Goal: Find contact information: Find contact information

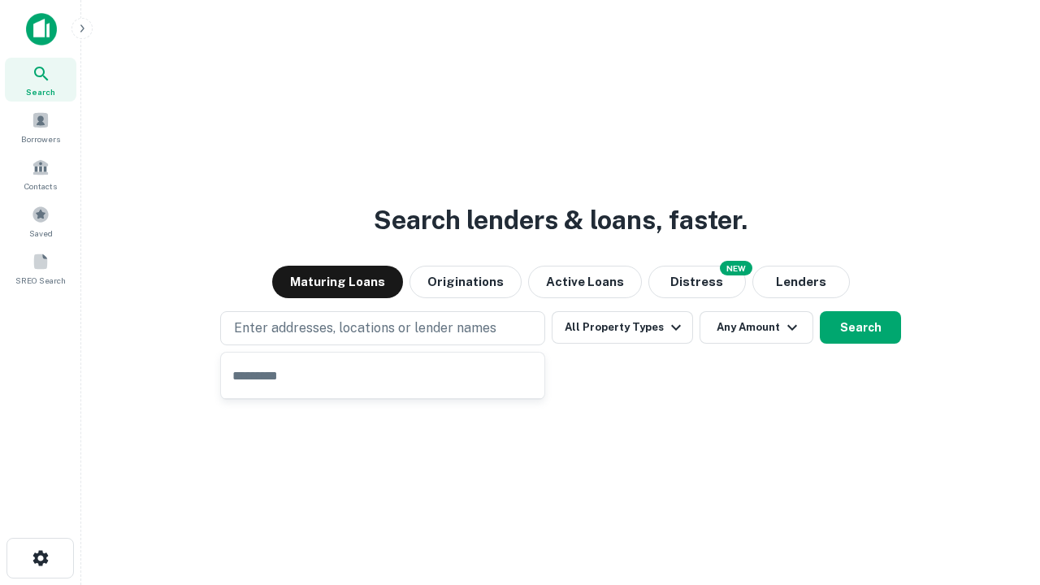
type input "**********"
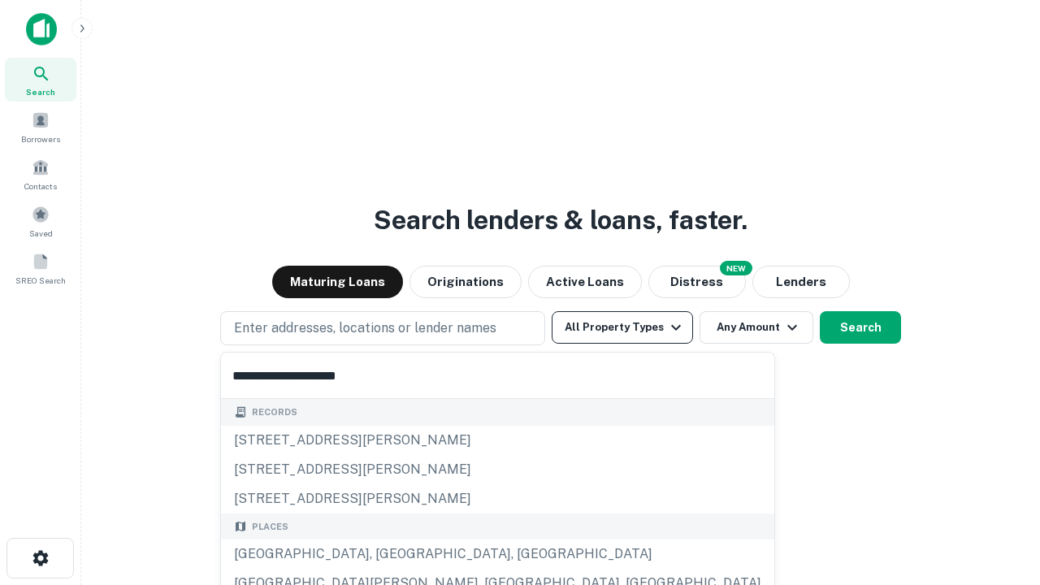
click at [622, 327] on button "All Property Types" at bounding box center [622, 327] width 141 height 33
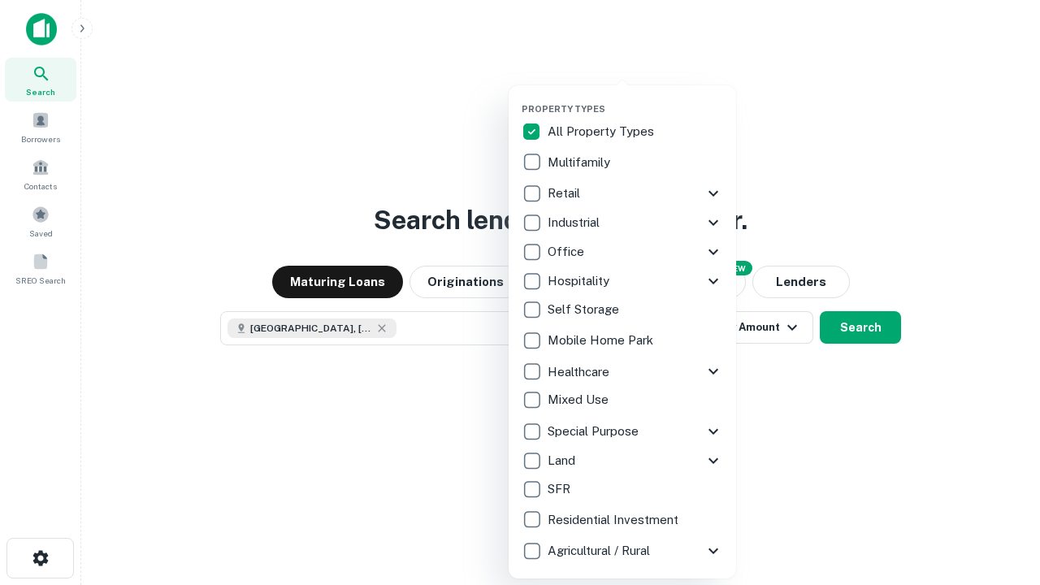
click at [635, 98] on button "button" at bounding box center [636, 98] width 228 height 1
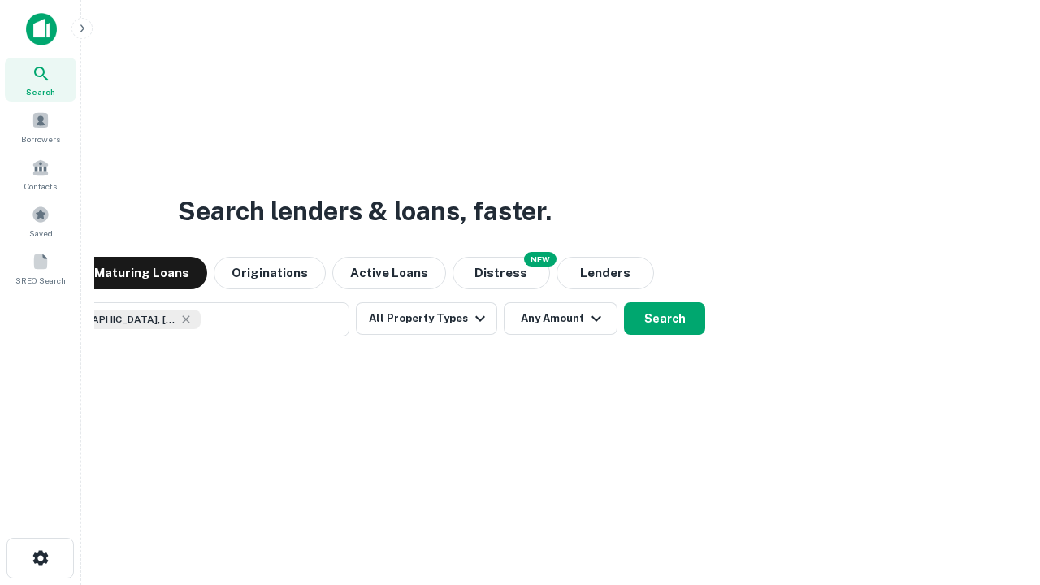
scroll to position [26, 0]
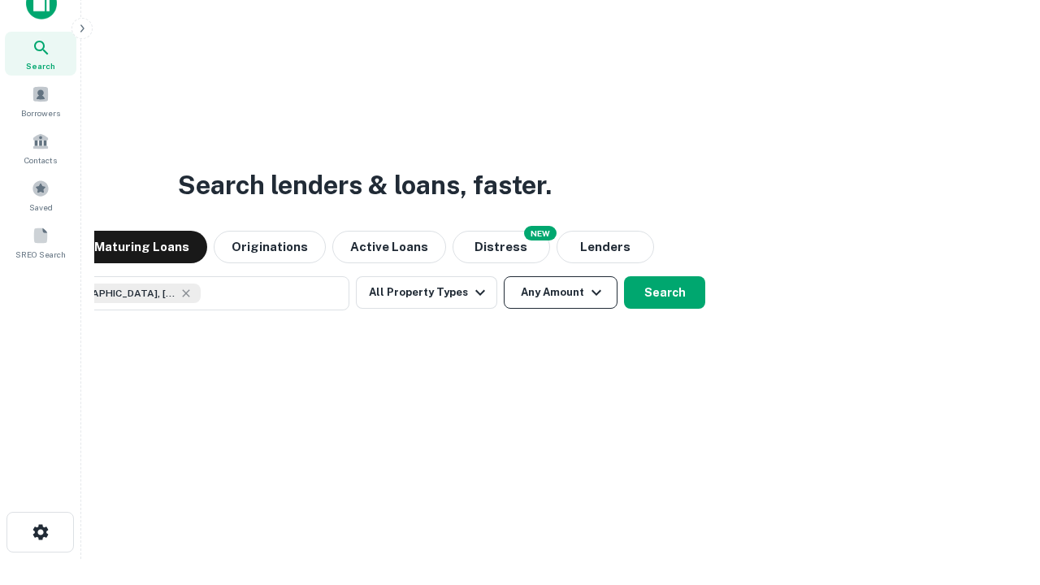
click at [504, 276] on button "Any Amount" at bounding box center [561, 292] width 114 height 33
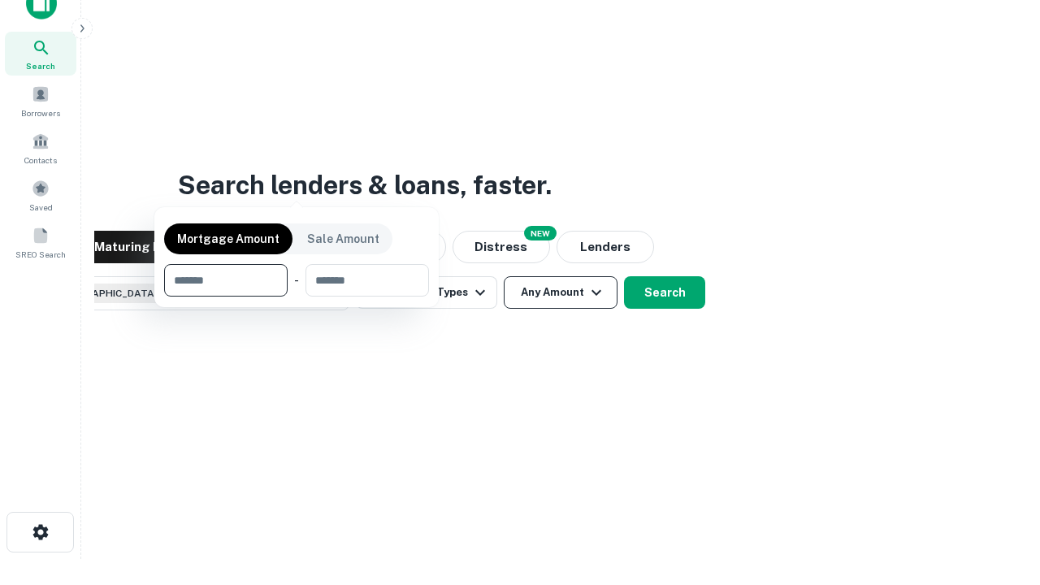
scroll to position [117, 460]
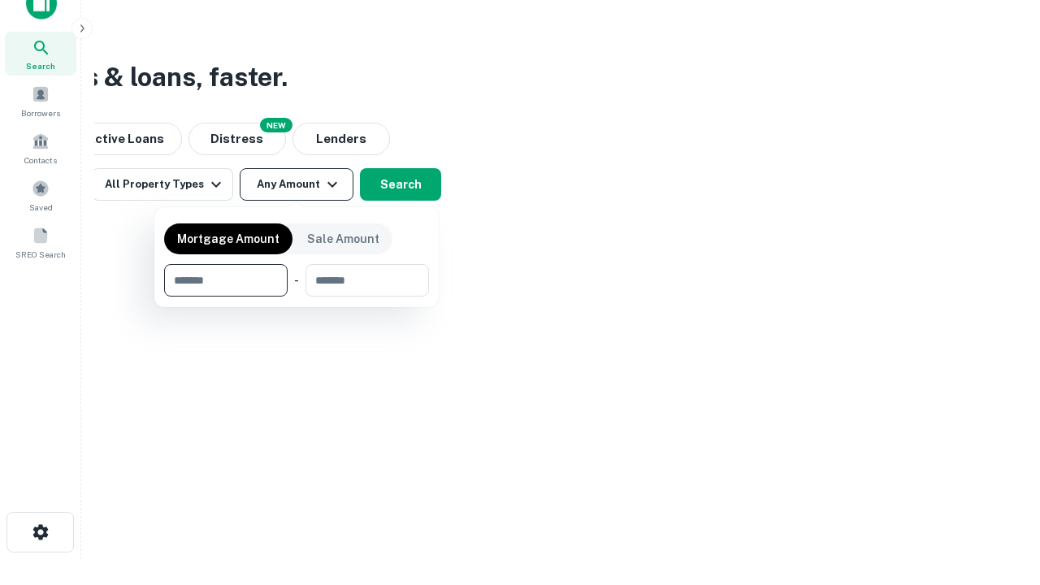
type input "*******"
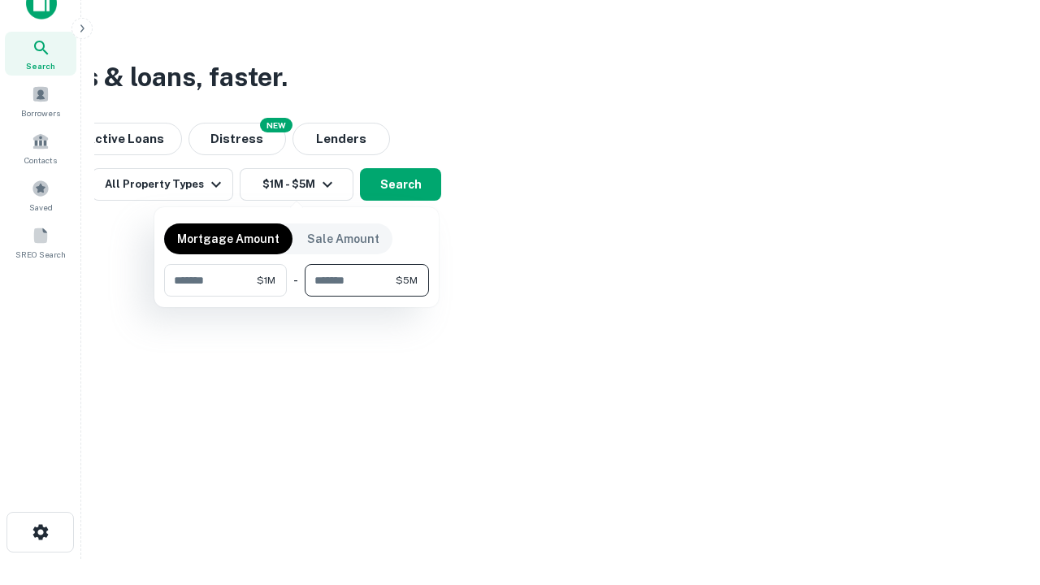
type input "*******"
click at [297, 297] on button "button" at bounding box center [296, 297] width 265 height 1
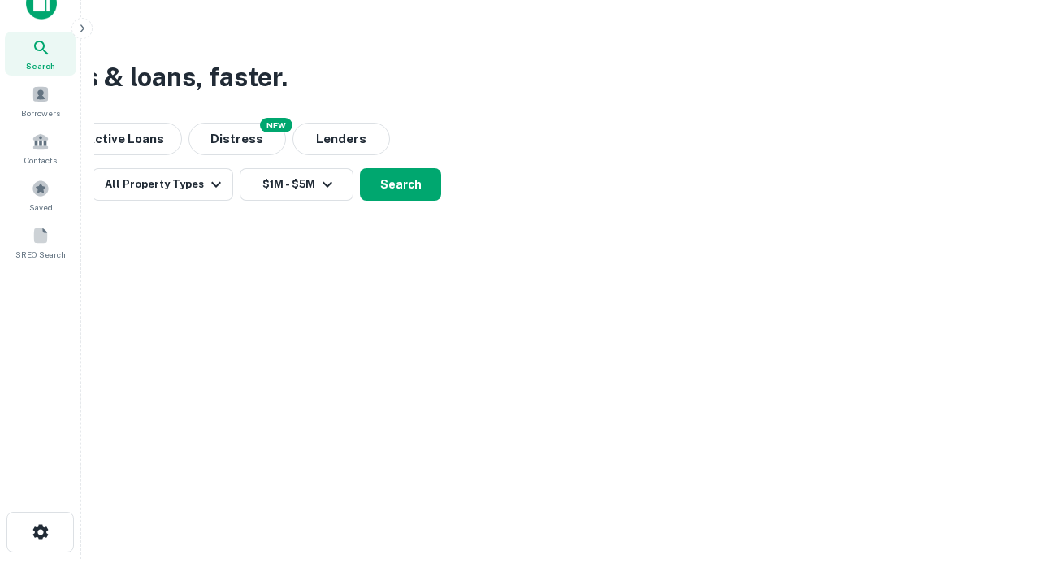
scroll to position [9, 300]
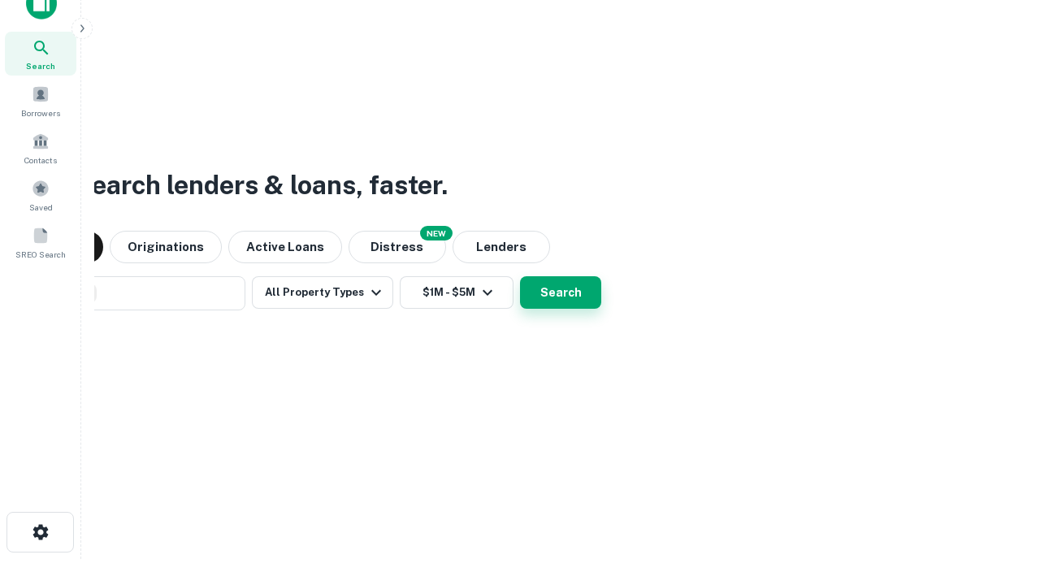
click at [520, 276] on button "Search" at bounding box center [560, 292] width 81 height 33
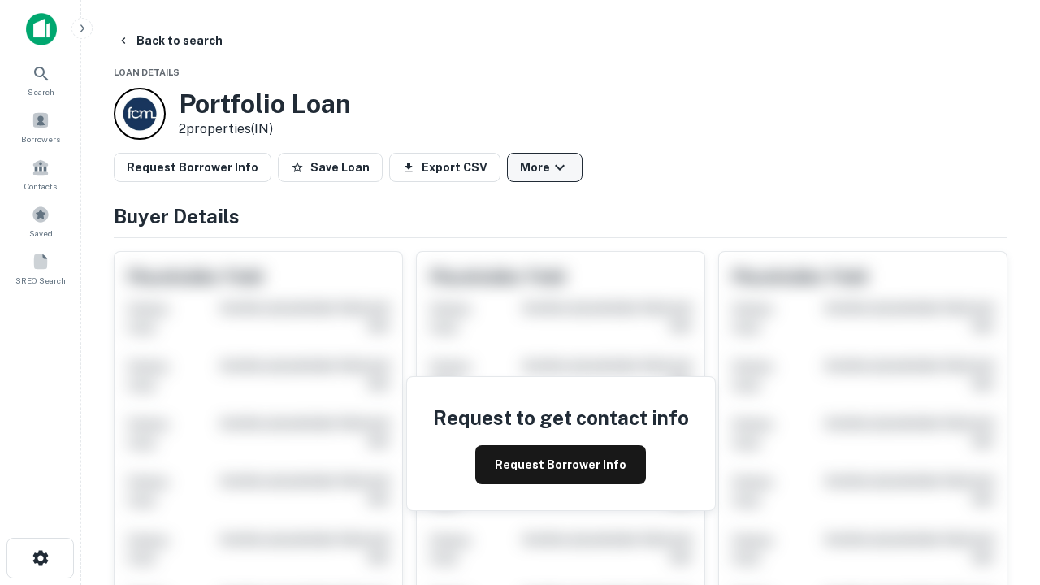
click at [544, 167] on button "More" at bounding box center [545, 167] width 76 height 29
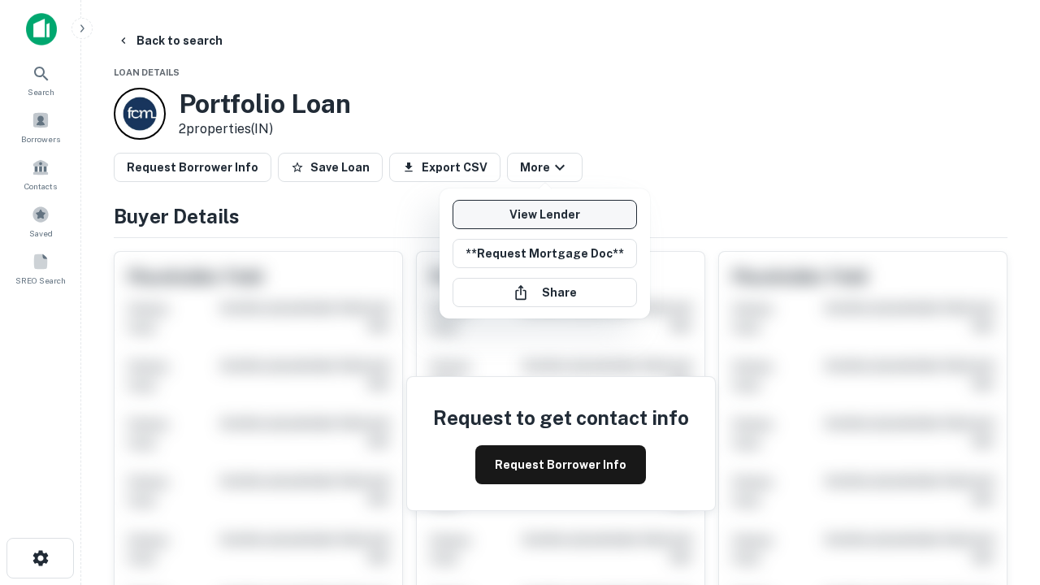
click at [544, 215] on link "View Lender" at bounding box center [545, 214] width 184 height 29
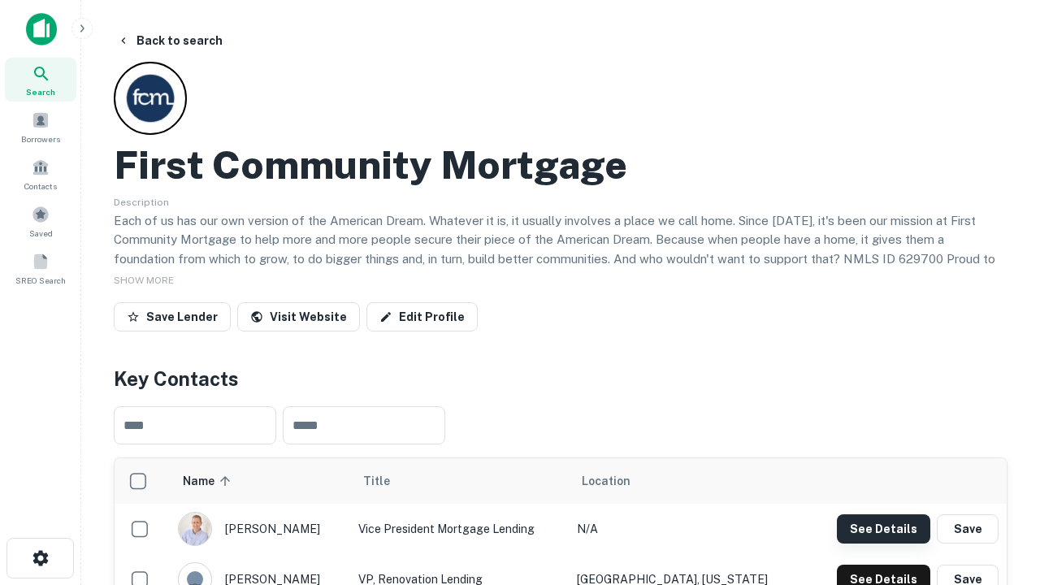
click at [883, 528] on button "See Details" at bounding box center [883, 528] width 93 height 29
click at [40, 558] on icon "button" at bounding box center [41, 558] width 20 height 20
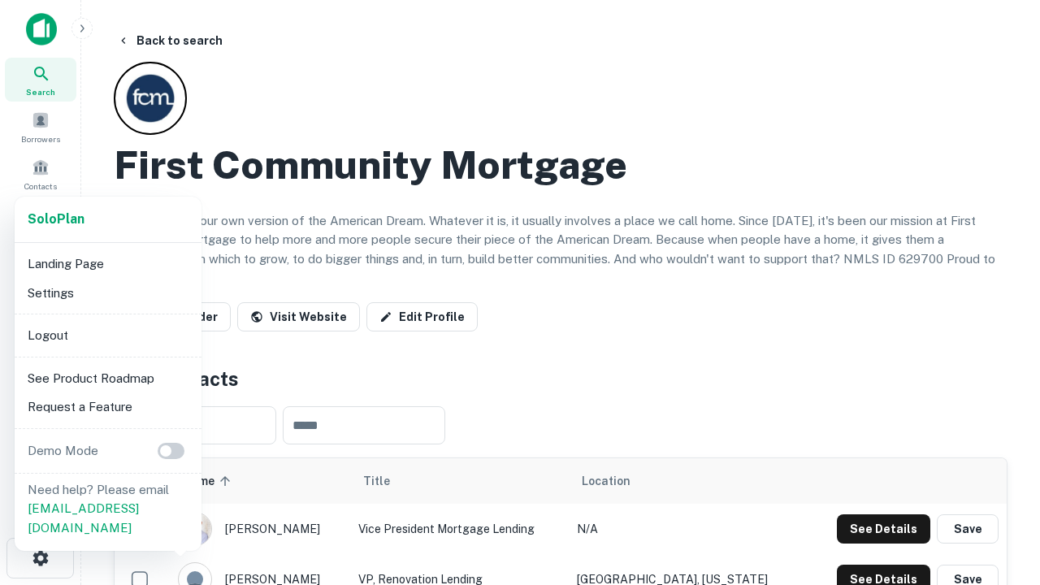
click at [107, 335] on li "Logout" at bounding box center [108, 335] width 174 height 29
